Goal: Information Seeking & Learning: Find contact information

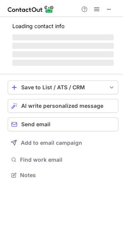
scroll to position [174, 123]
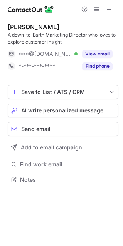
click at [104, 65] on button "Find phone" at bounding box center [97, 66] width 30 height 8
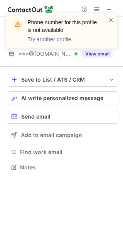
scroll to position [4, 4]
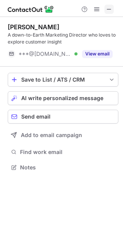
click at [105, 5] on button at bounding box center [108, 9] width 9 height 9
